Goal: Find specific page/section: Find specific page/section

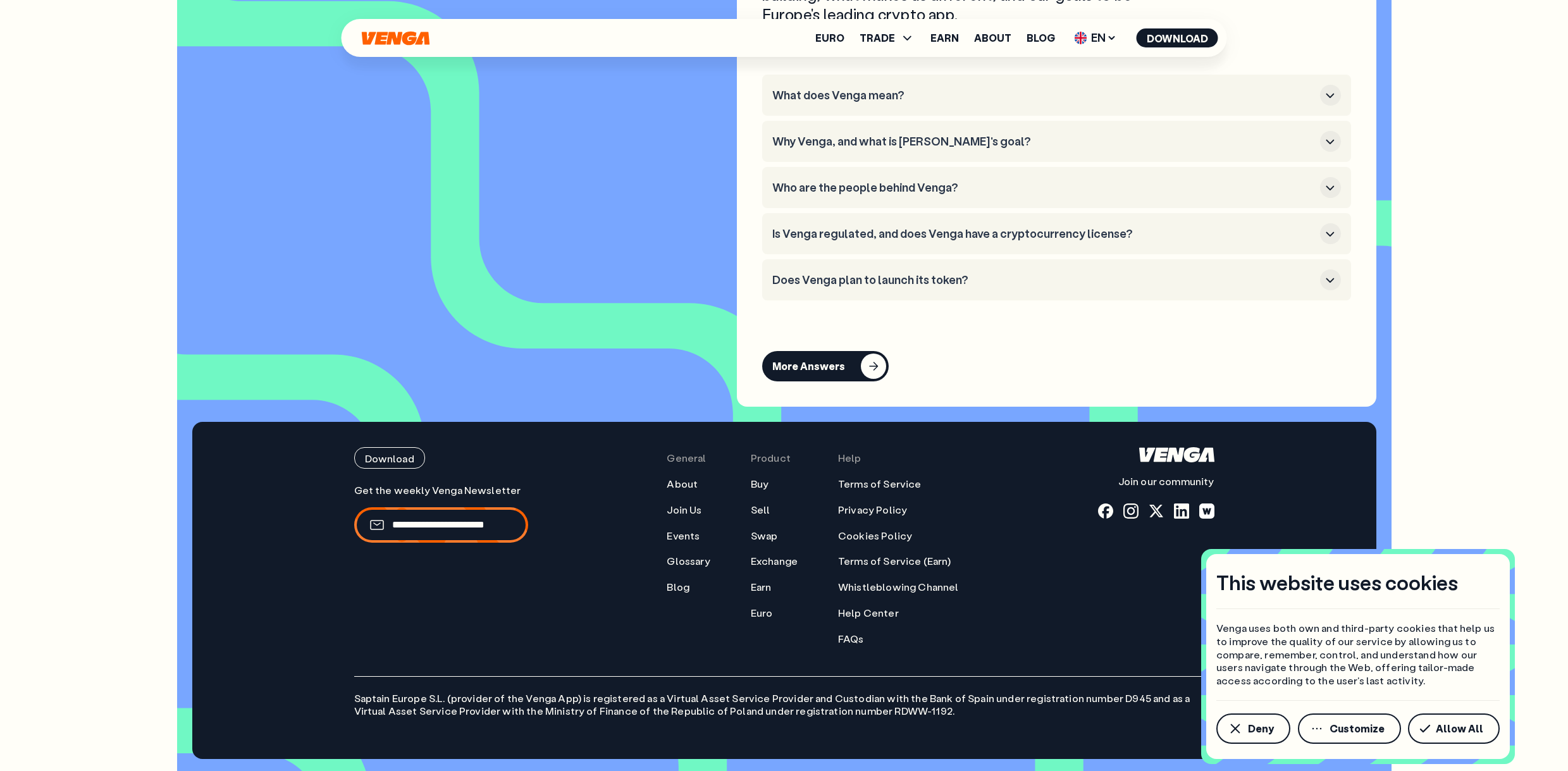
scroll to position [5770, 0]
click at [1268, 729] on span "Deny" at bounding box center [1261, 727] width 26 height 10
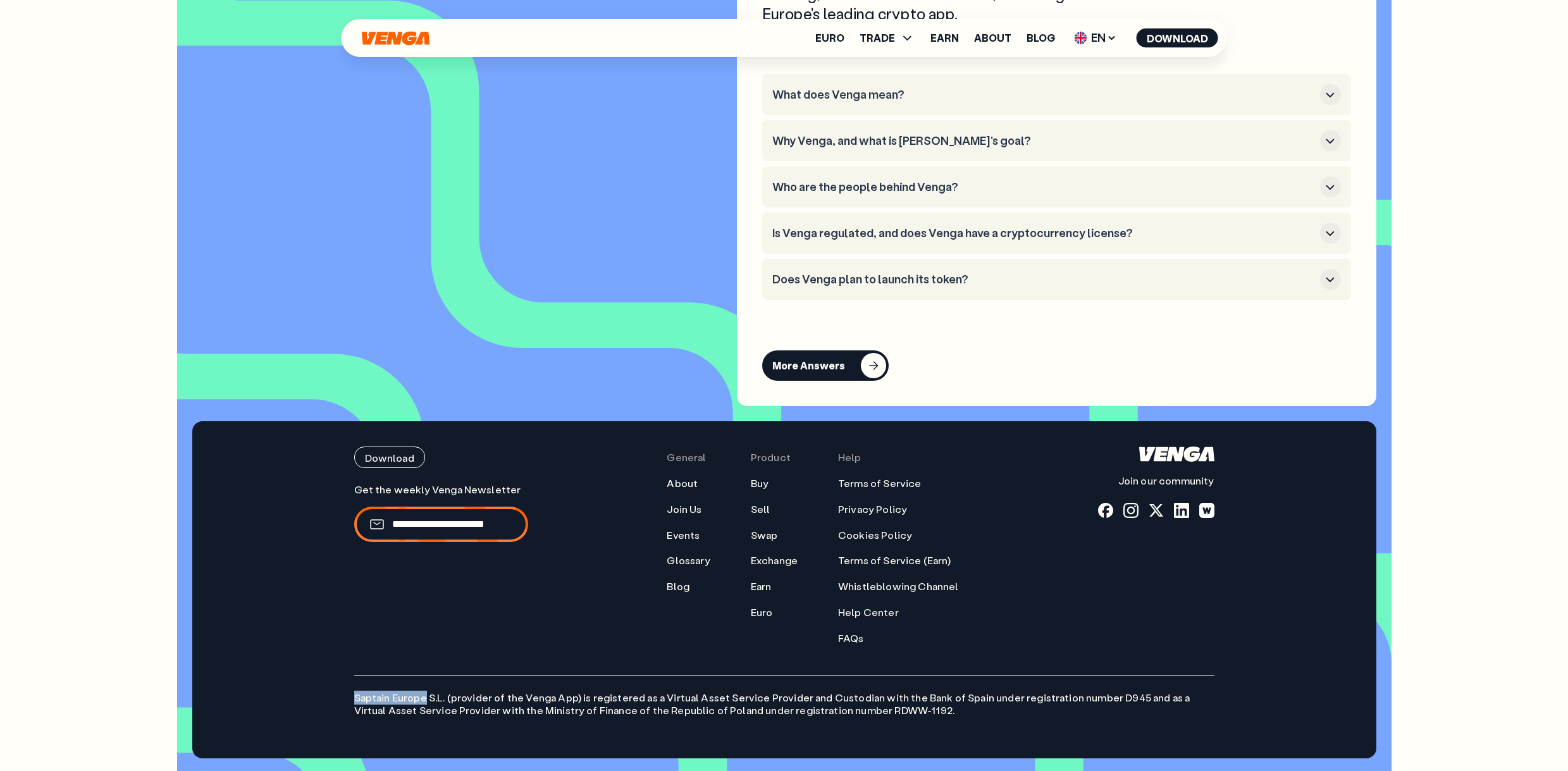
drag, startPoint x: 355, startPoint y: 701, endPoint x: 422, endPoint y: 700, distance: 67.0
click at [422, 701] on p "Saptain Europe S.L. (provider of the Venga App) is registered as a Virtual Asse…" at bounding box center [784, 696] width 860 height 43
copy p "Saptain [GEOGRAPHIC_DATA]"
